Goal: Task Accomplishment & Management: Manage account settings

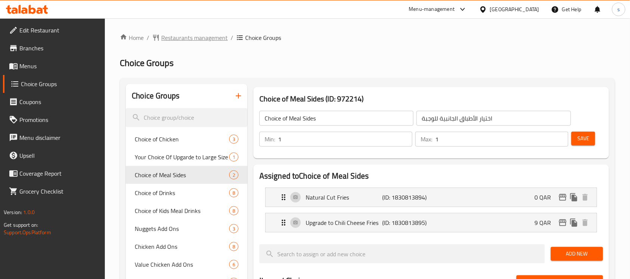
click at [181, 37] on span "Restaurants management" at bounding box center [194, 37] width 66 height 9
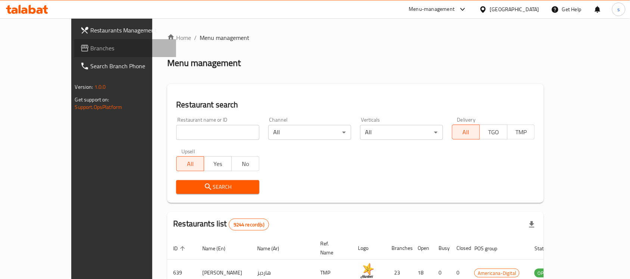
click at [91, 50] on span "Branches" at bounding box center [131, 48] width 80 height 9
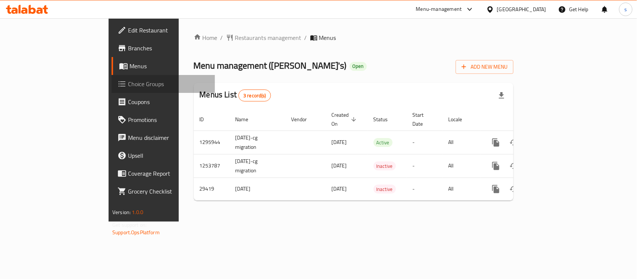
click at [128, 85] on span "Choice Groups" at bounding box center [168, 83] width 81 height 9
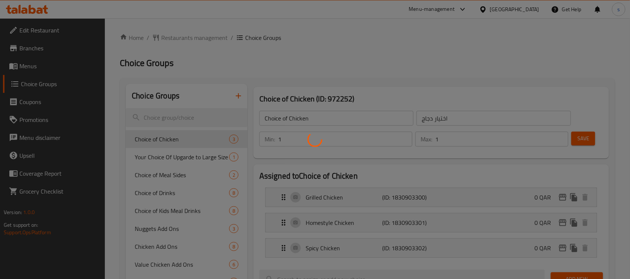
click at [375, 51] on div at bounding box center [315, 139] width 630 height 279
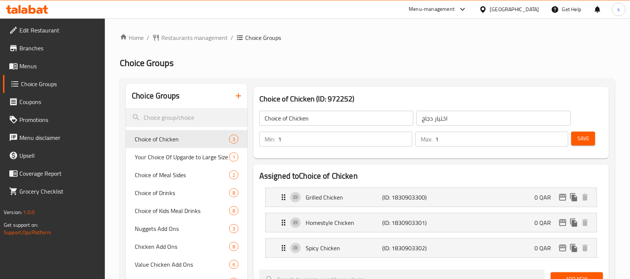
scroll to position [321, 0]
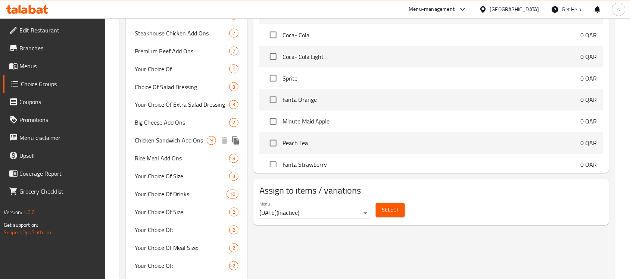
click at [193, 137] on span "Chicken Sandwich Add Ons" at bounding box center [171, 140] width 72 height 9
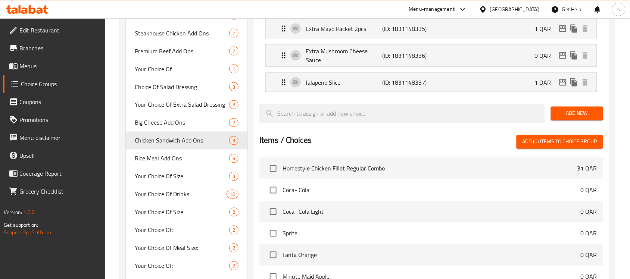
type input "Chicken Sandwich Add Ons"
type input "إضافات ساندويتش الدجاج"
type input "0"
type input "8"
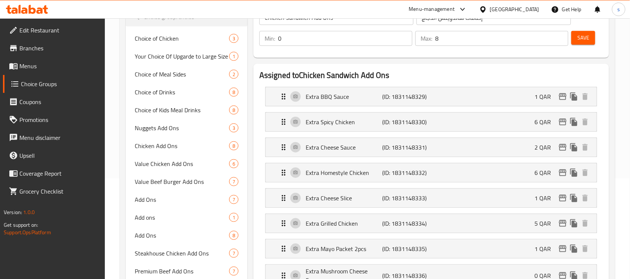
scroll to position [0, 0]
